Goal: Task Accomplishment & Management: Manage account settings

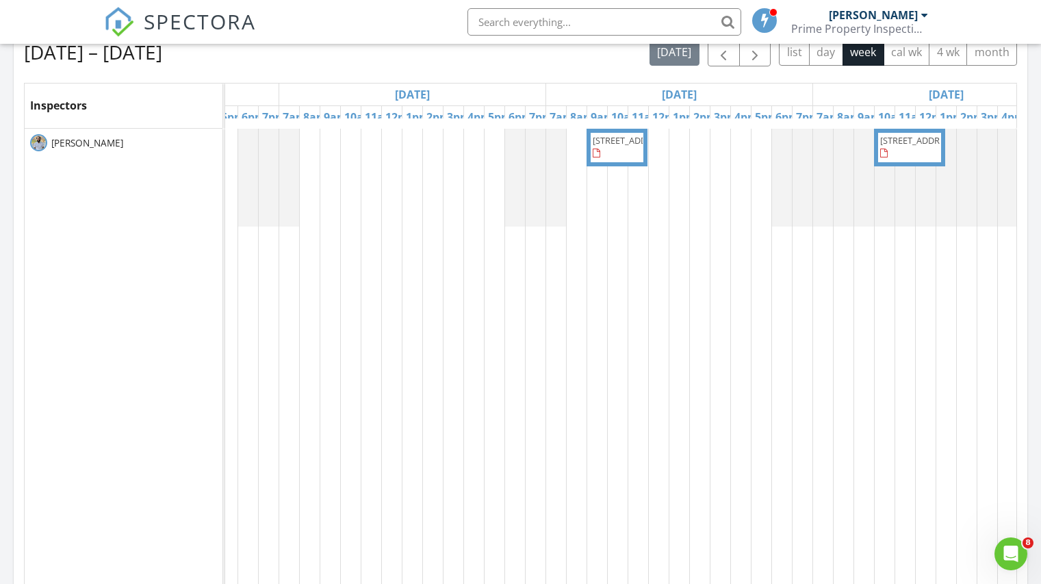
scroll to position [479, 0]
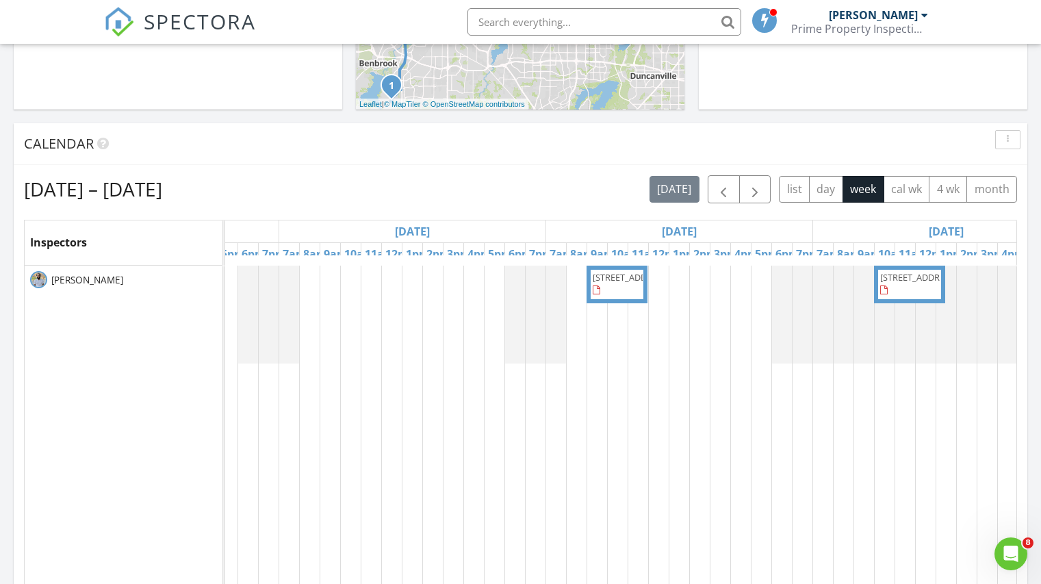
click at [606, 283] on span "611 Yarrow Cir, Dallas 75217" at bounding box center [631, 277] width 77 height 12
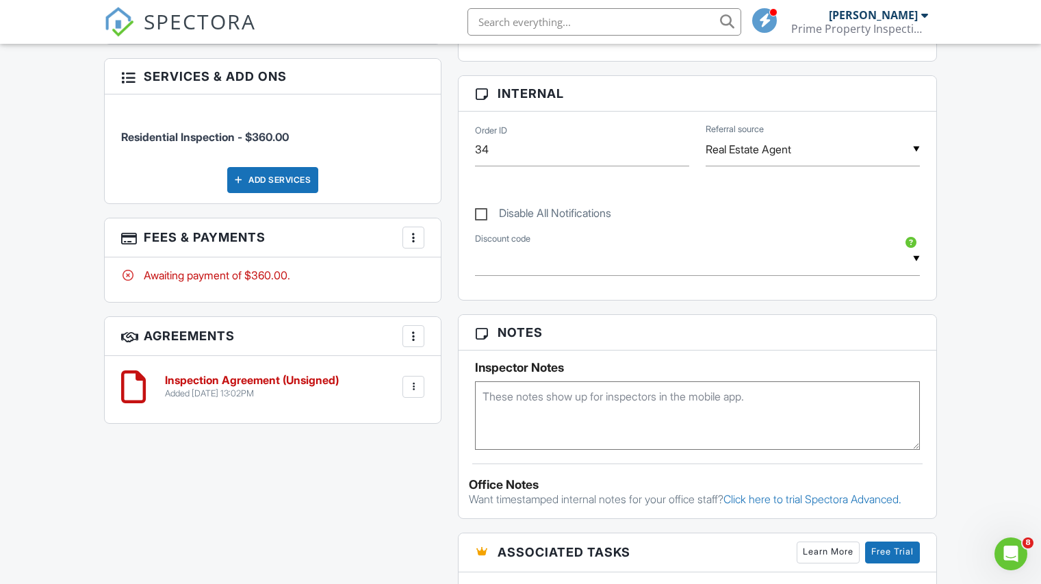
click at [407, 233] on div at bounding box center [413, 238] width 14 height 14
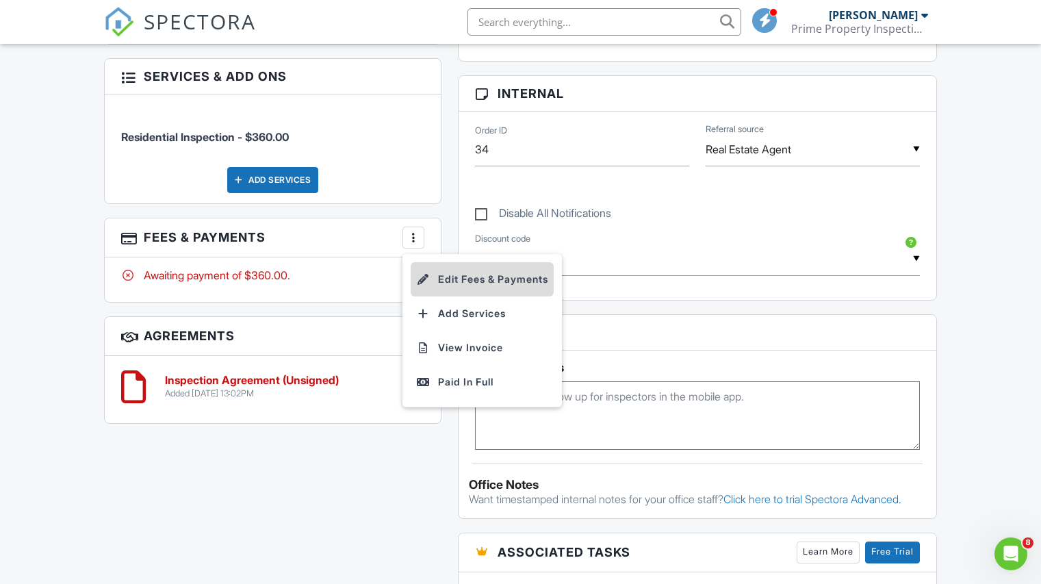
click at [464, 278] on li "Edit Fees & Payments" at bounding box center [482, 279] width 143 height 34
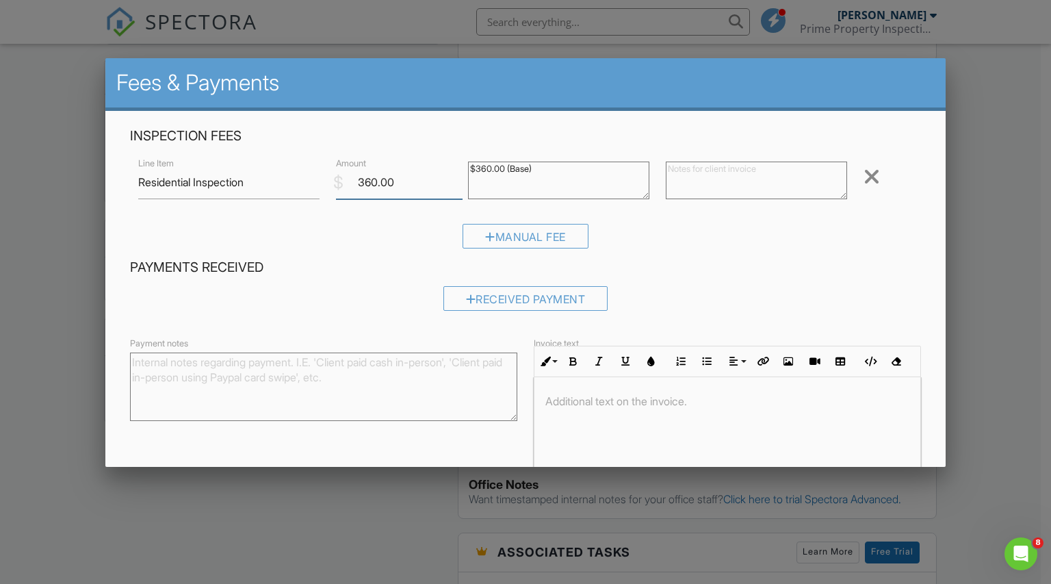
drag, startPoint x: 369, startPoint y: 179, endPoint x: 369, endPoint y: 209, distance: 30.1
click at [369, 180] on input "360.00" at bounding box center [399, 183] width 127 height 34
type input "350.00"
click at [484, 167] on textarea "$360.00 (Base)" at bounding box center [558, 180] width 181 height 38
type textarea "$350.00 (Base)"
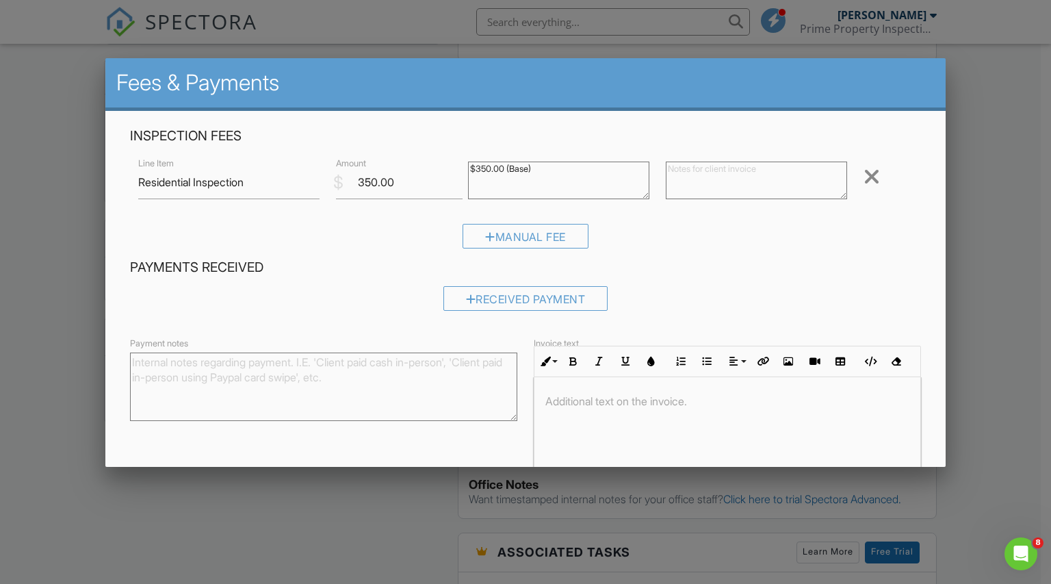
click at [416, 445] on div "Payment notes Invoice text Inline Style XLarge Large Normal Small Light Small/L…" at bounding box center [526, 407] width 808 height 145
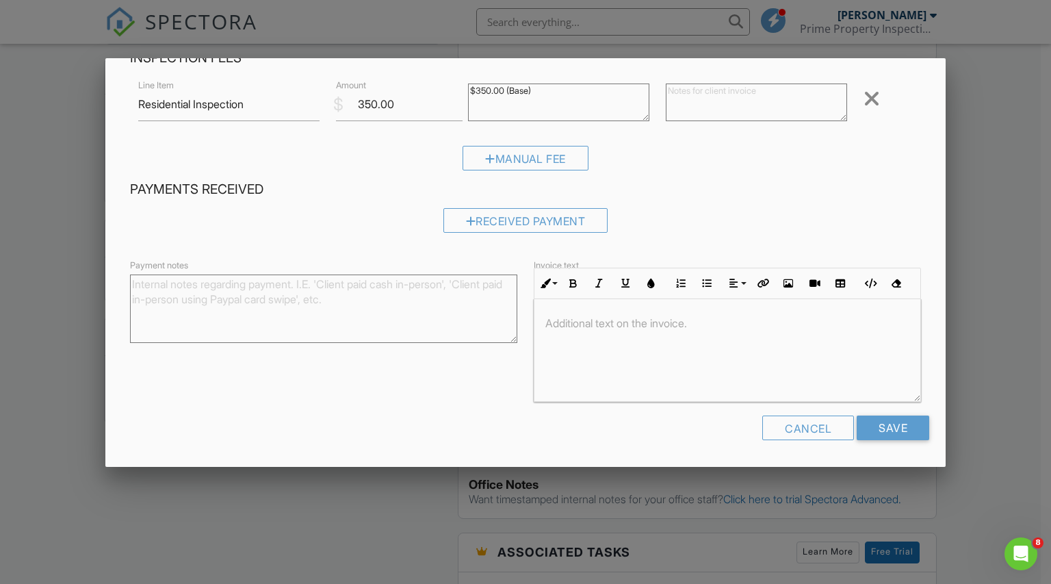
scroll to position [1, 0]
click at [861, 418] on input "Save" at bounding box center [893, 427] width 73 height 25
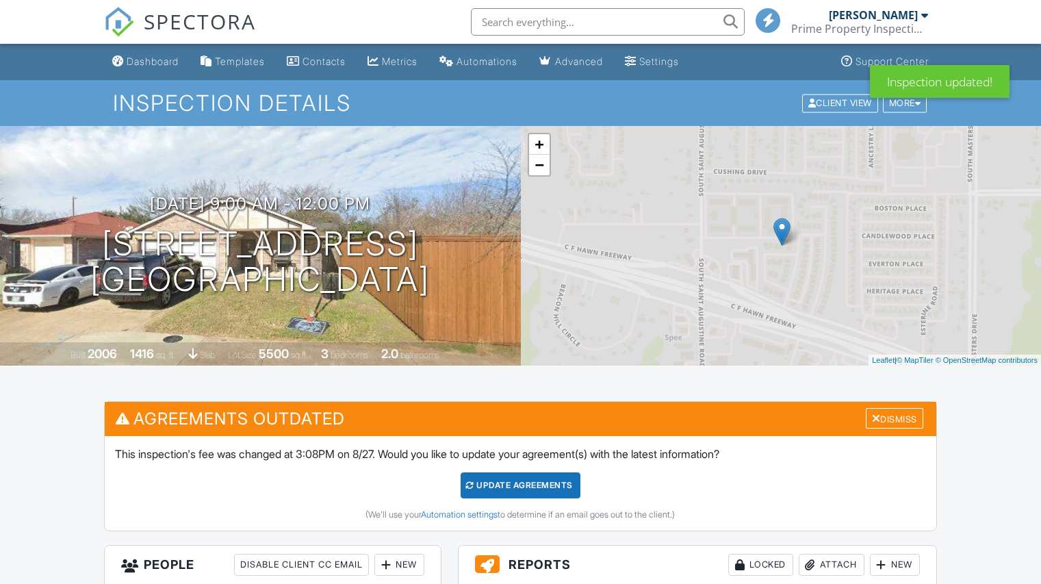
click at [500, 486] on div "Update Agreements" at bounding box center [520, 485] width 120 height 26
